Goal: Information Seeking & Learning: Learn about a topic

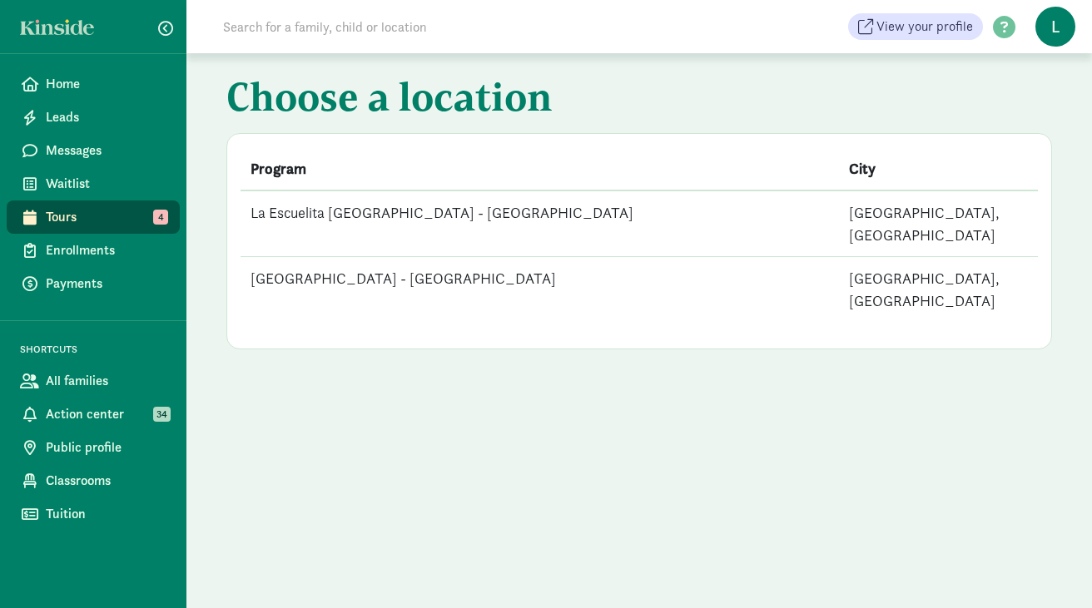
click at [459, 257] on td "[GEOGRAPHIC_DATA] - [GEOGRAPHIC_DATA]" at bounding box center [539, 290] width 598 height 66
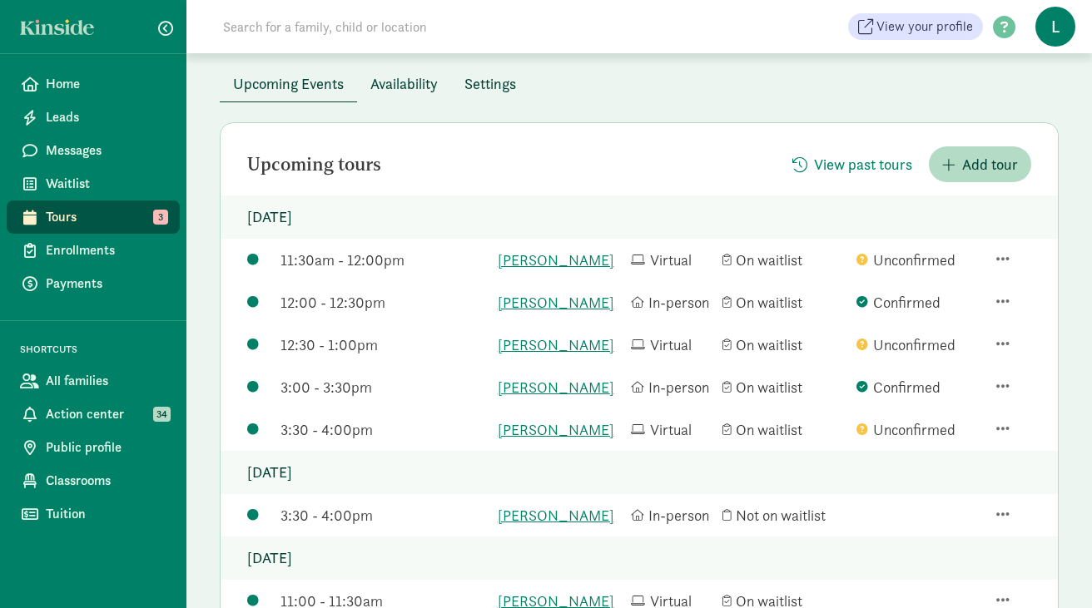
scroll to position [130, 0]
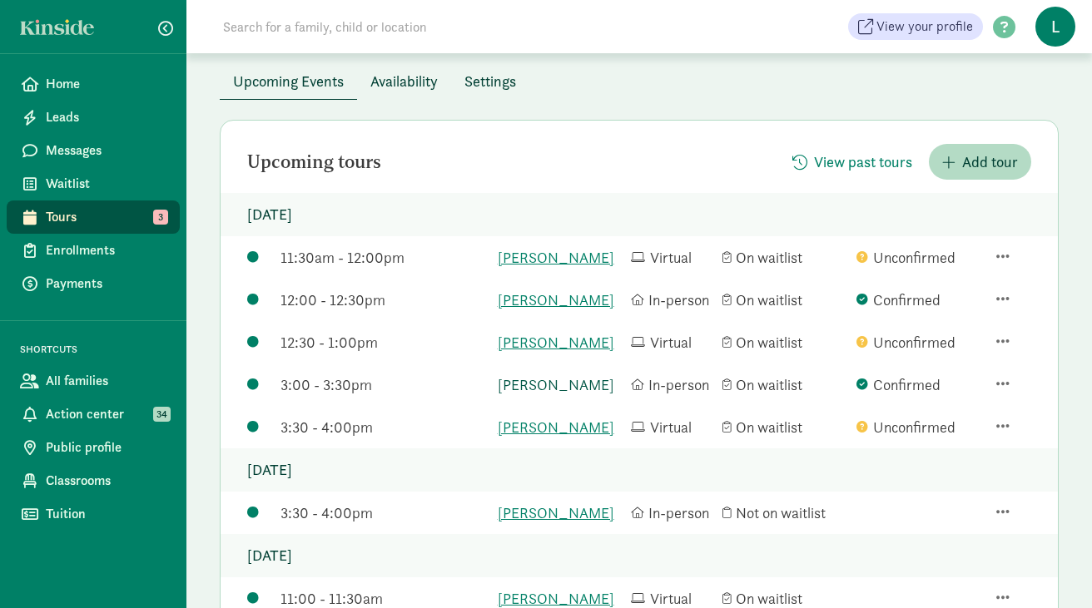
click at [533, 396] on link "[PERSON_NAME]" at bounding box center [560, 385] width 125 height 22
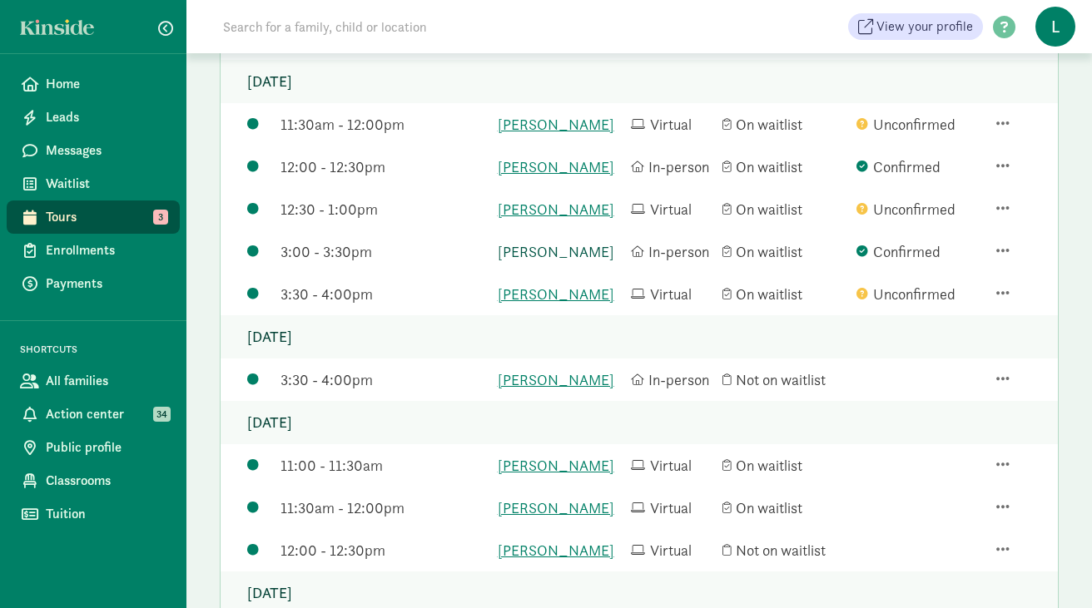
scroll to position [265, 0]
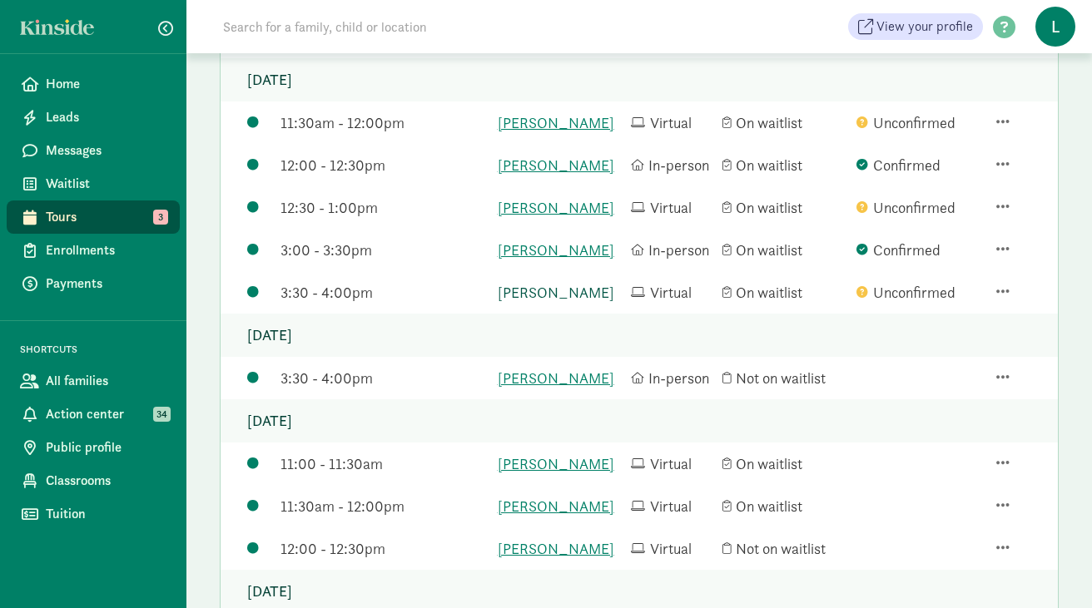
click at [544, 304] on link "Thomas Haylock" at bounding box center [560, 292] width 125 height 22
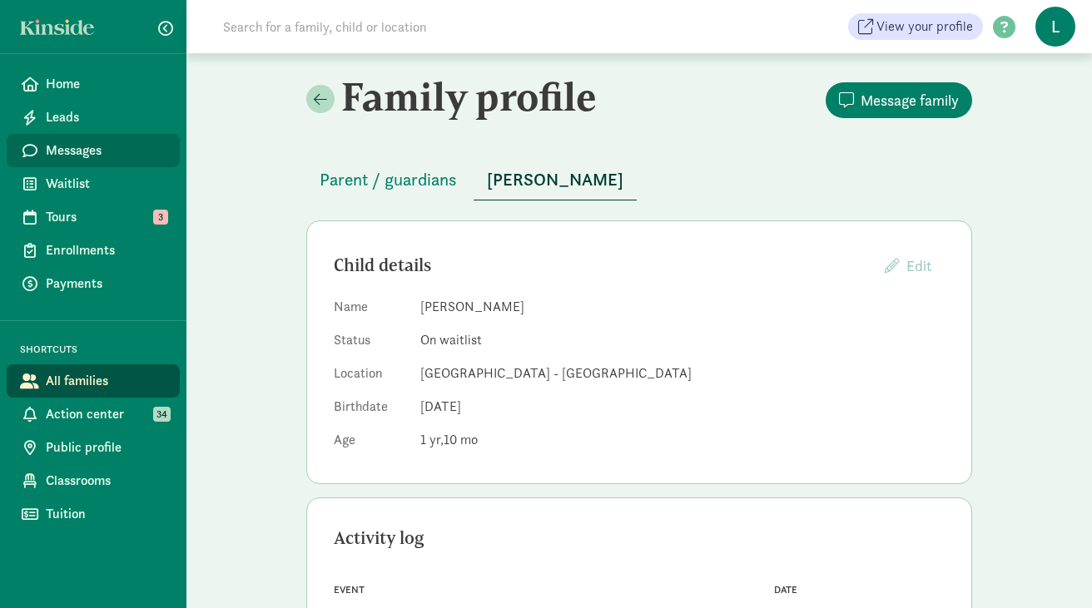
click at [69, 158] on span "Messages" at bounding box center [106, 151] width 121 height 20
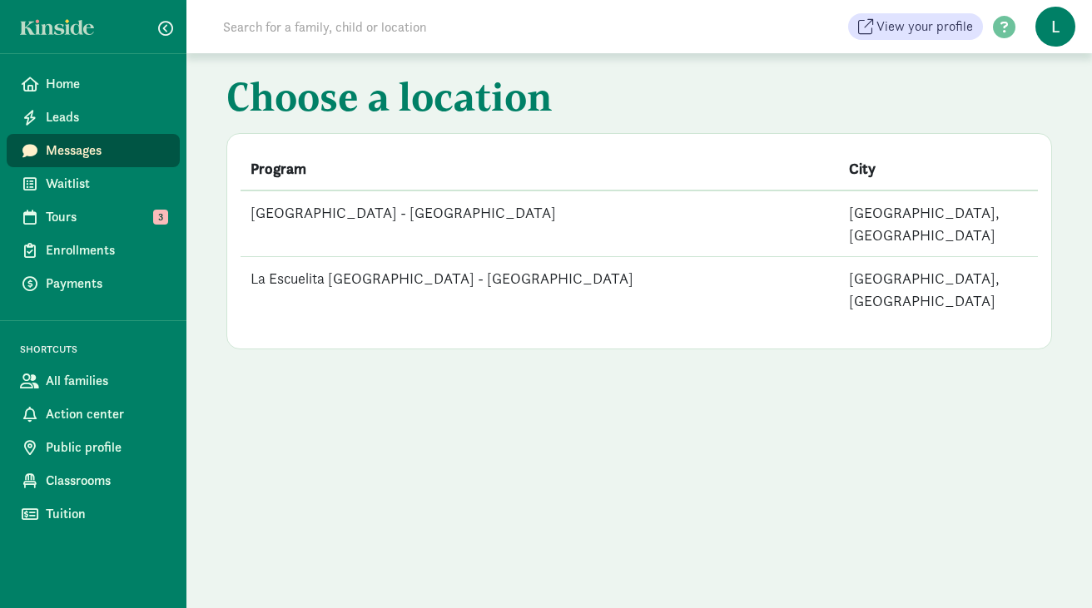
click at [296, 206] on td "[GEOGRAPHIC_DATA] - [GEOGRAPHIC_DATA]" at bounding box center [539, 224] width 598 height 67
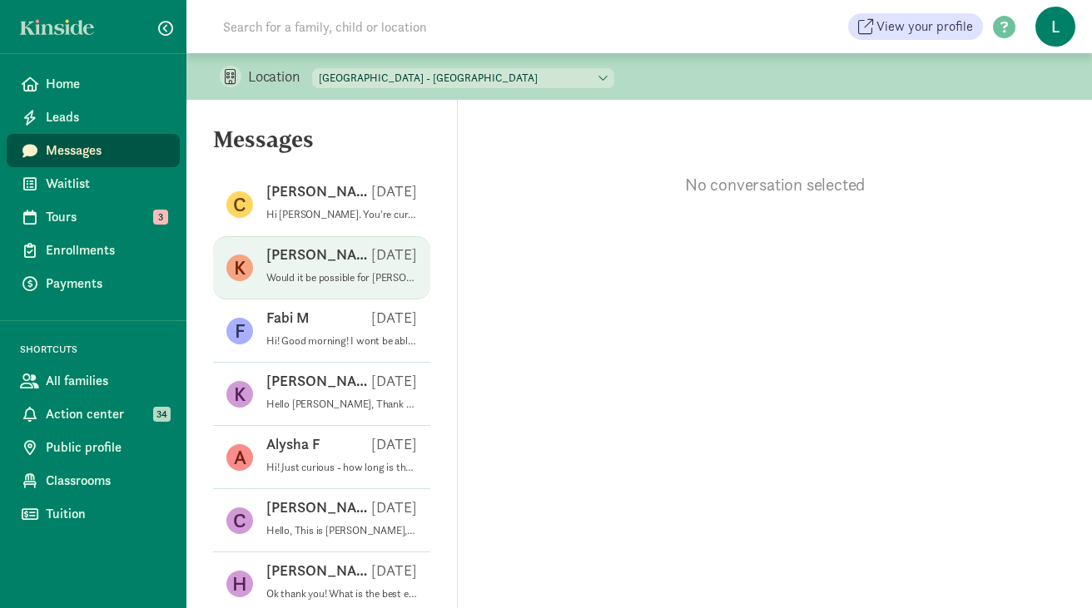
click at [303, 265] on div "Kelly D Aug 07" at bounding box center [341, 258] width 151 height 27
